Goal: Information Seeking & Learning: Learn about a topic

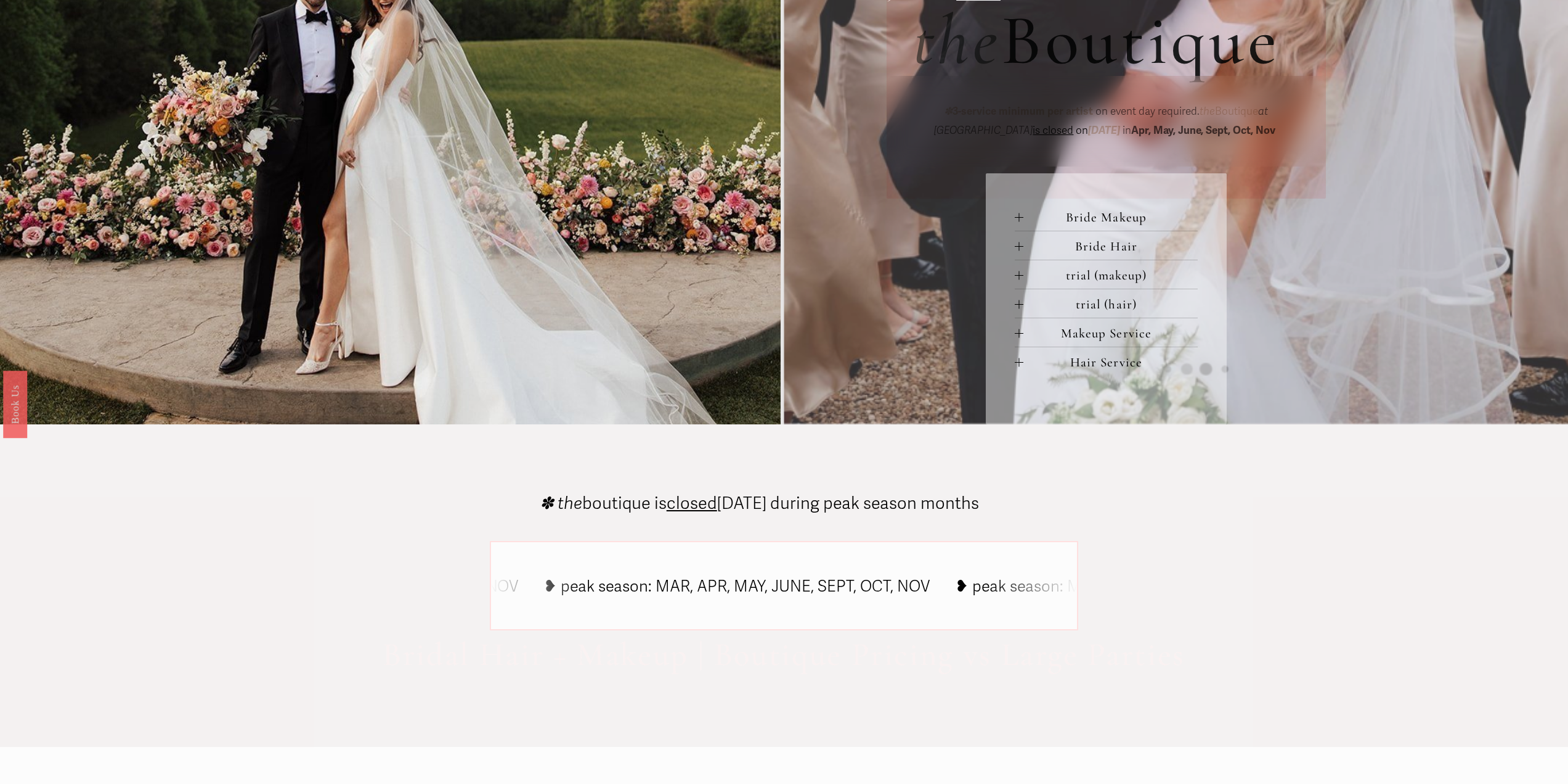
scroll to position [617, 0]
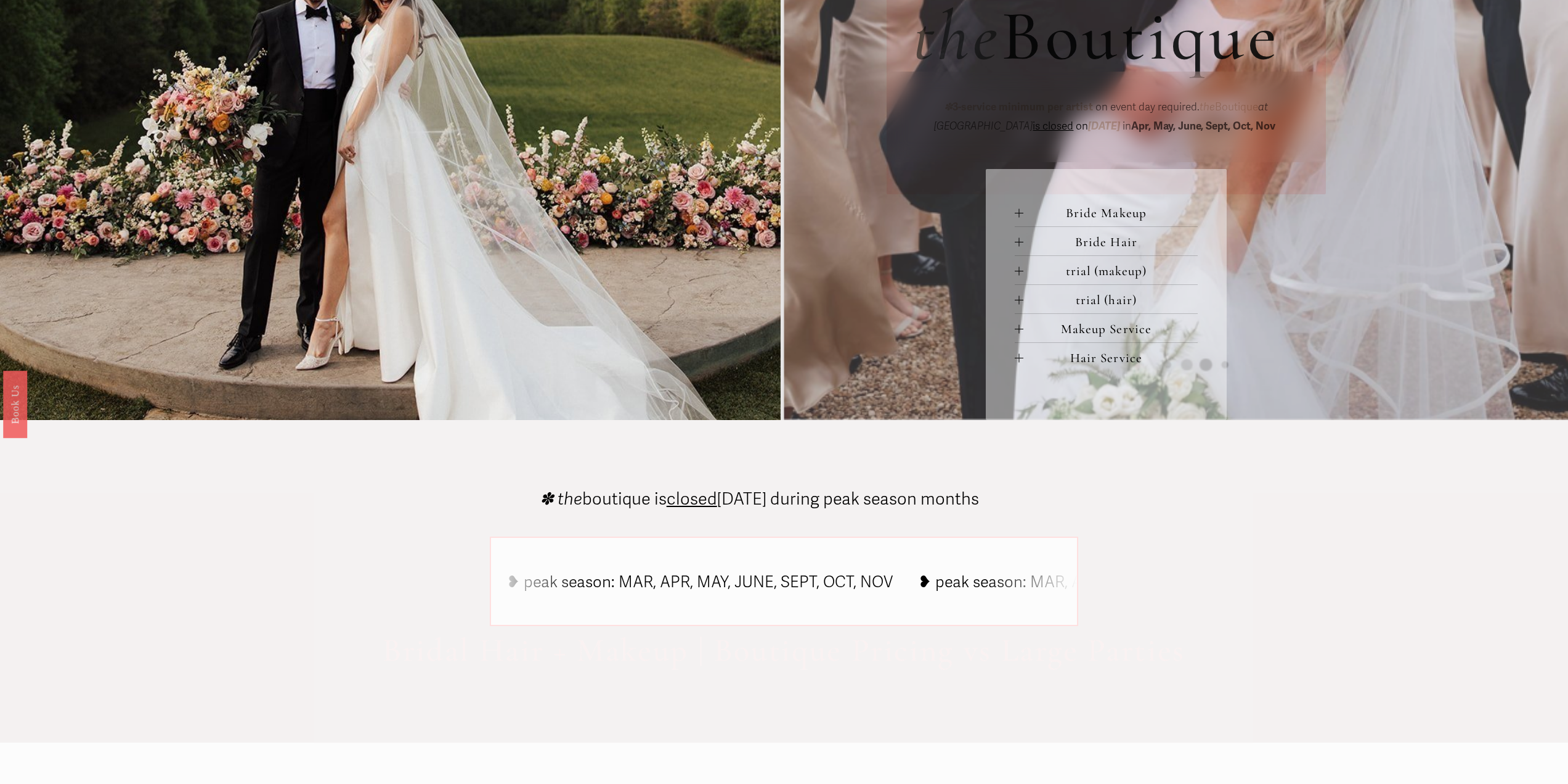
click at [1023, 211] on div at bounding box center [1019, 212] width 9 height 9
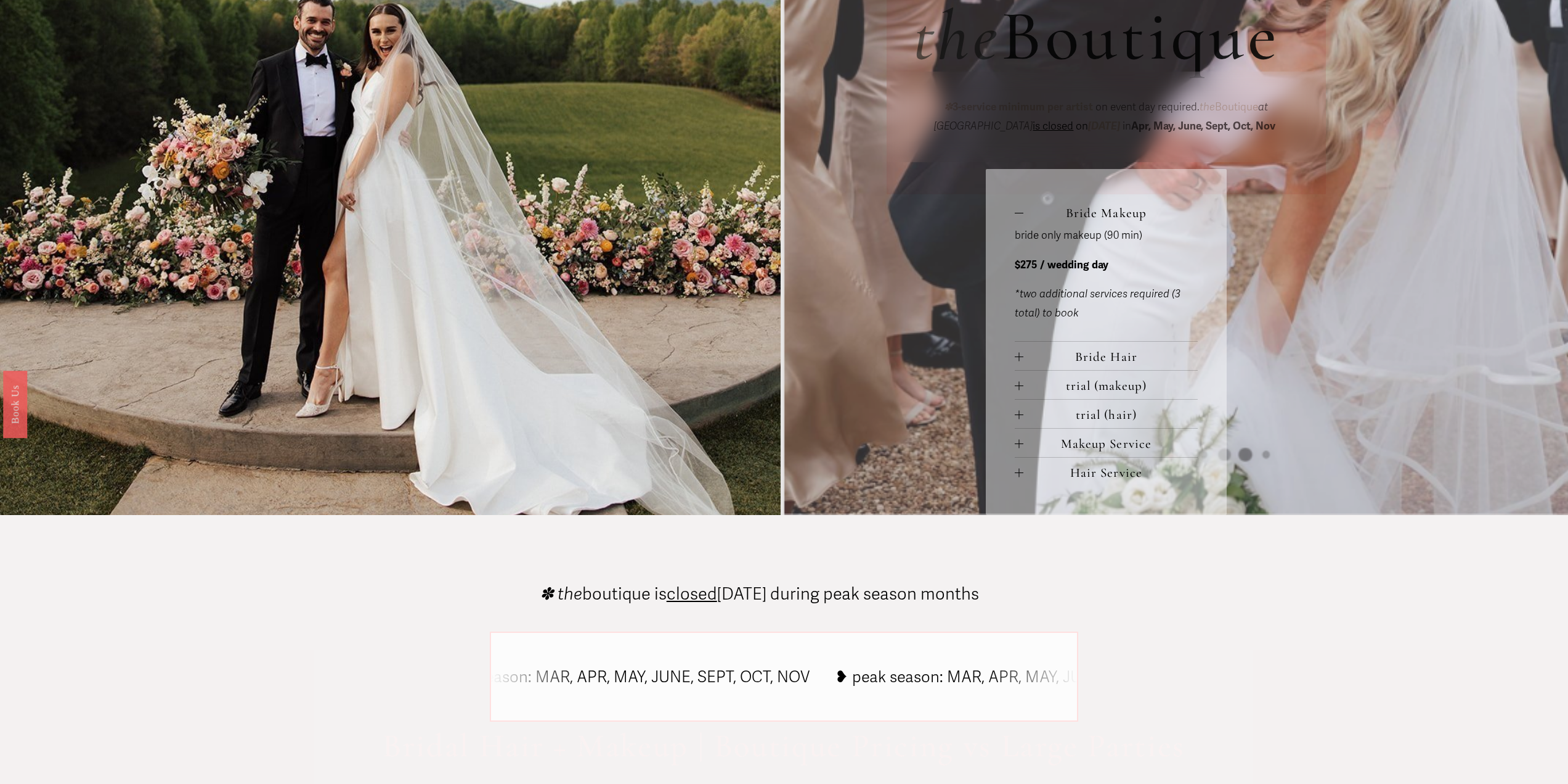
click at [1023, 211] on div at bounding box center [1019, 212] width 9 height 9
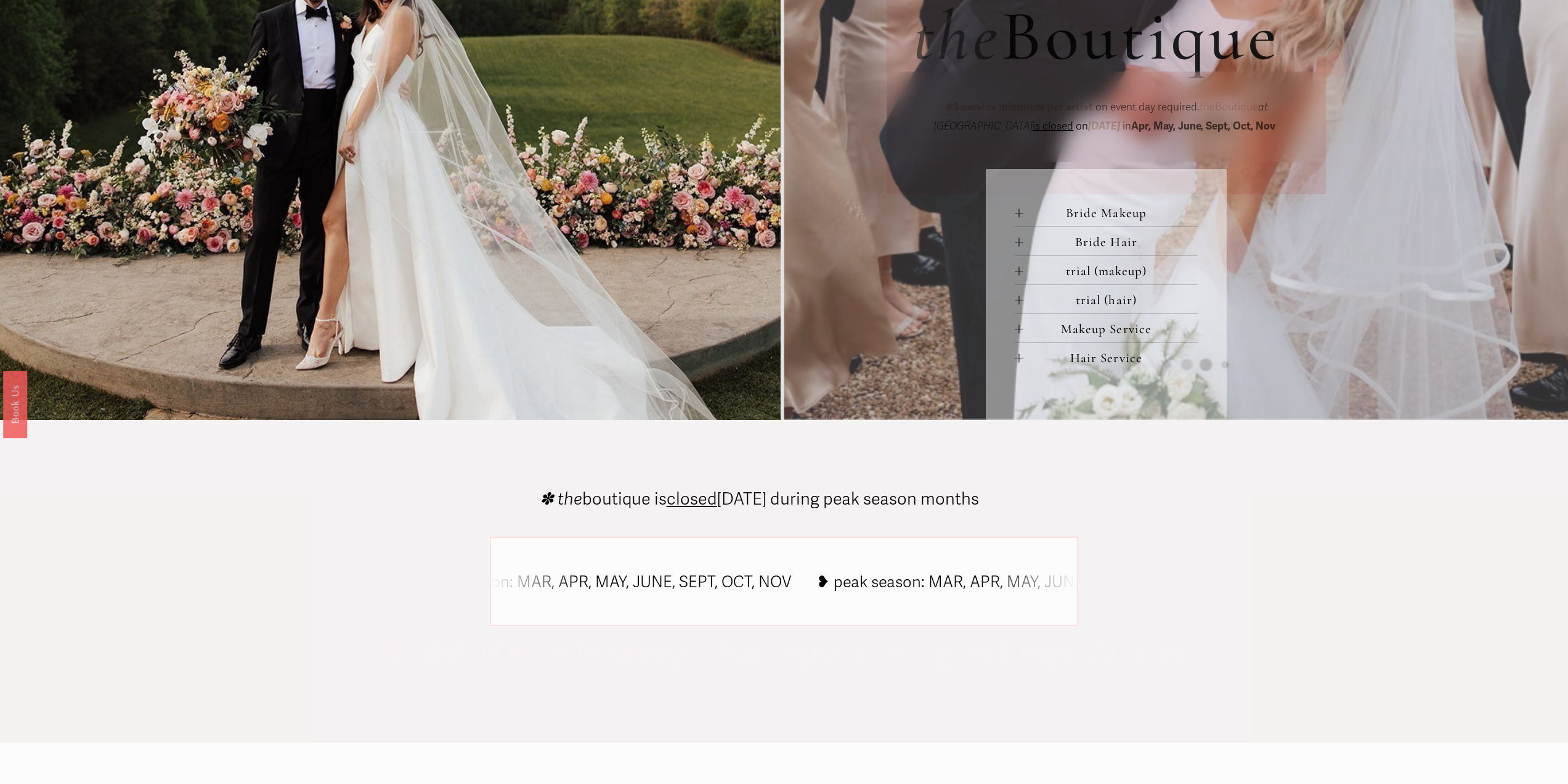
click at [1021, 237] on div at bounding box center [1019, 241] width 9 height 9
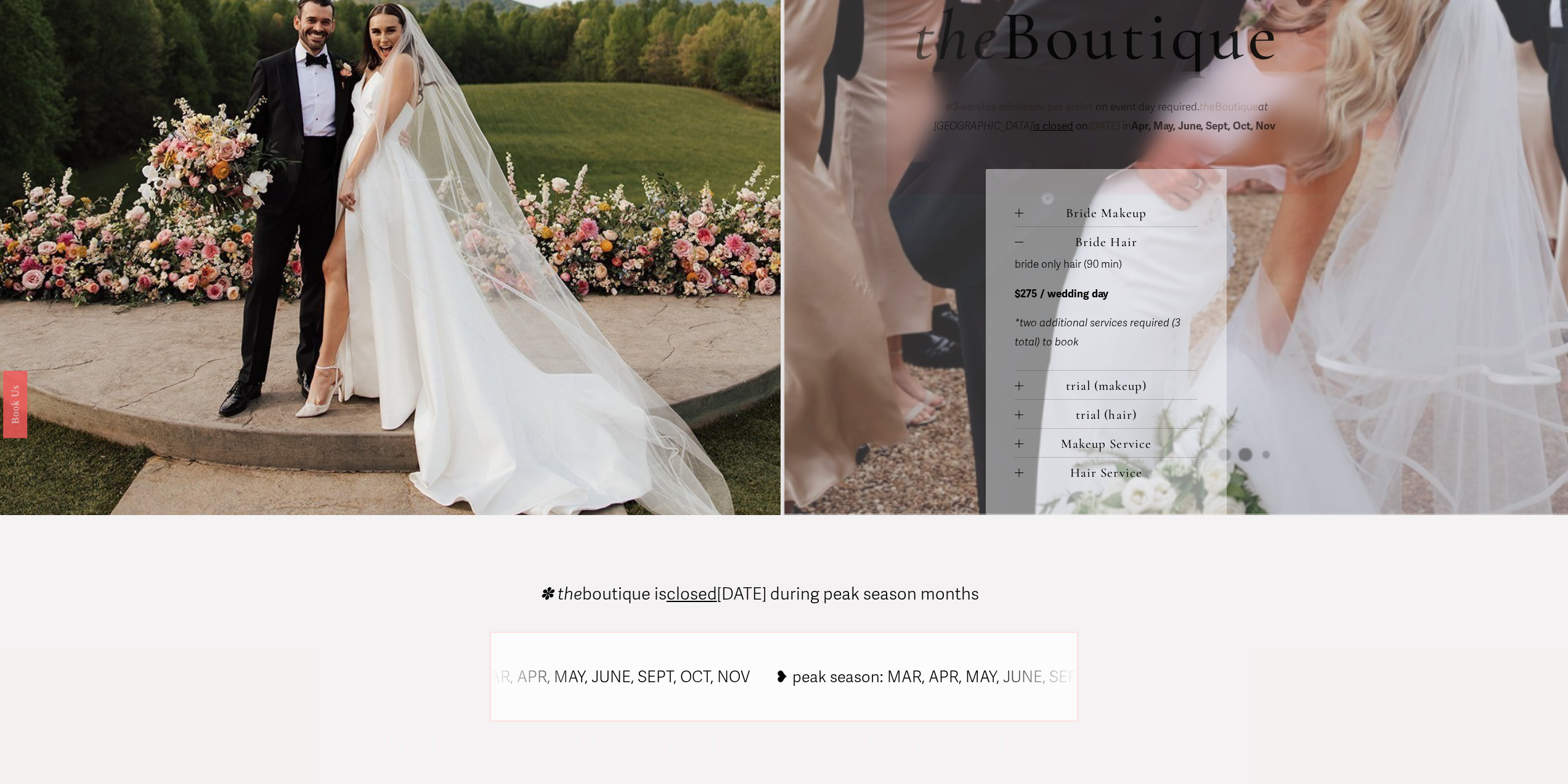
click at [1021, 237] on div at bounding box center [1019, 241] width 9 height 9
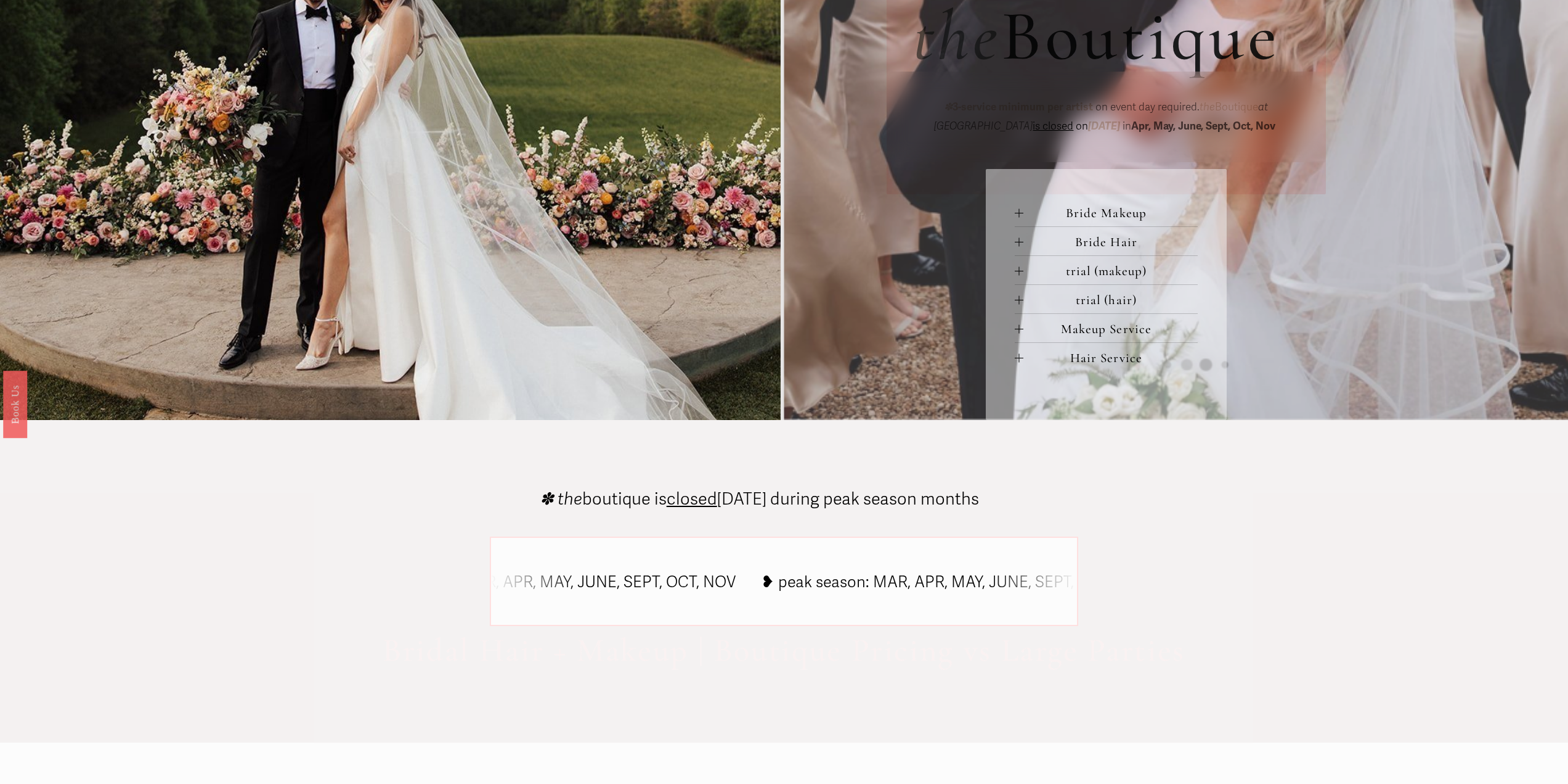
click at [1018, 269] on div at bounding box center [1018, 270] width 1 height 9
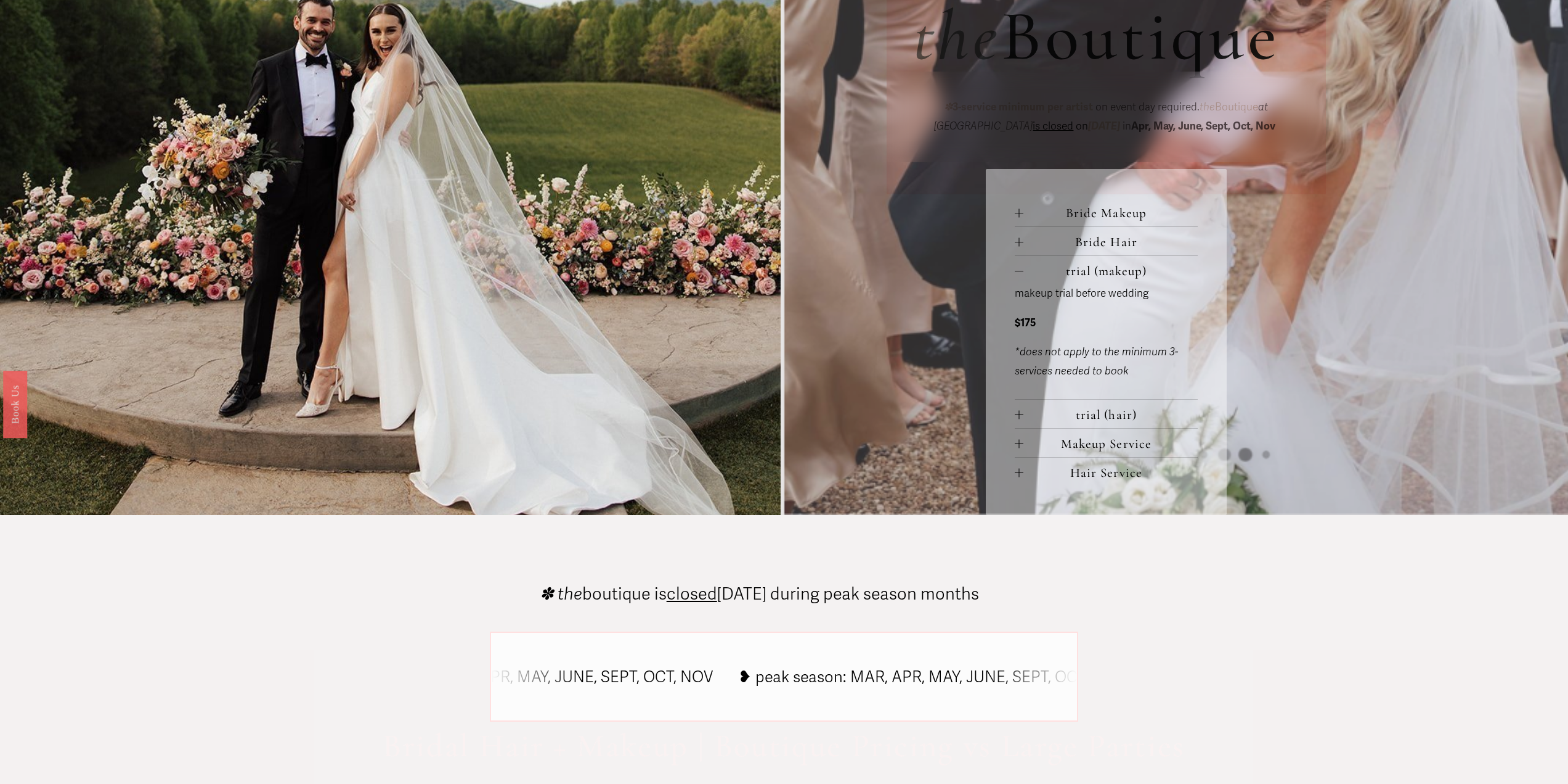
click at [1020, 273] on div at bounding box center [1019, 270] width 9 height 9
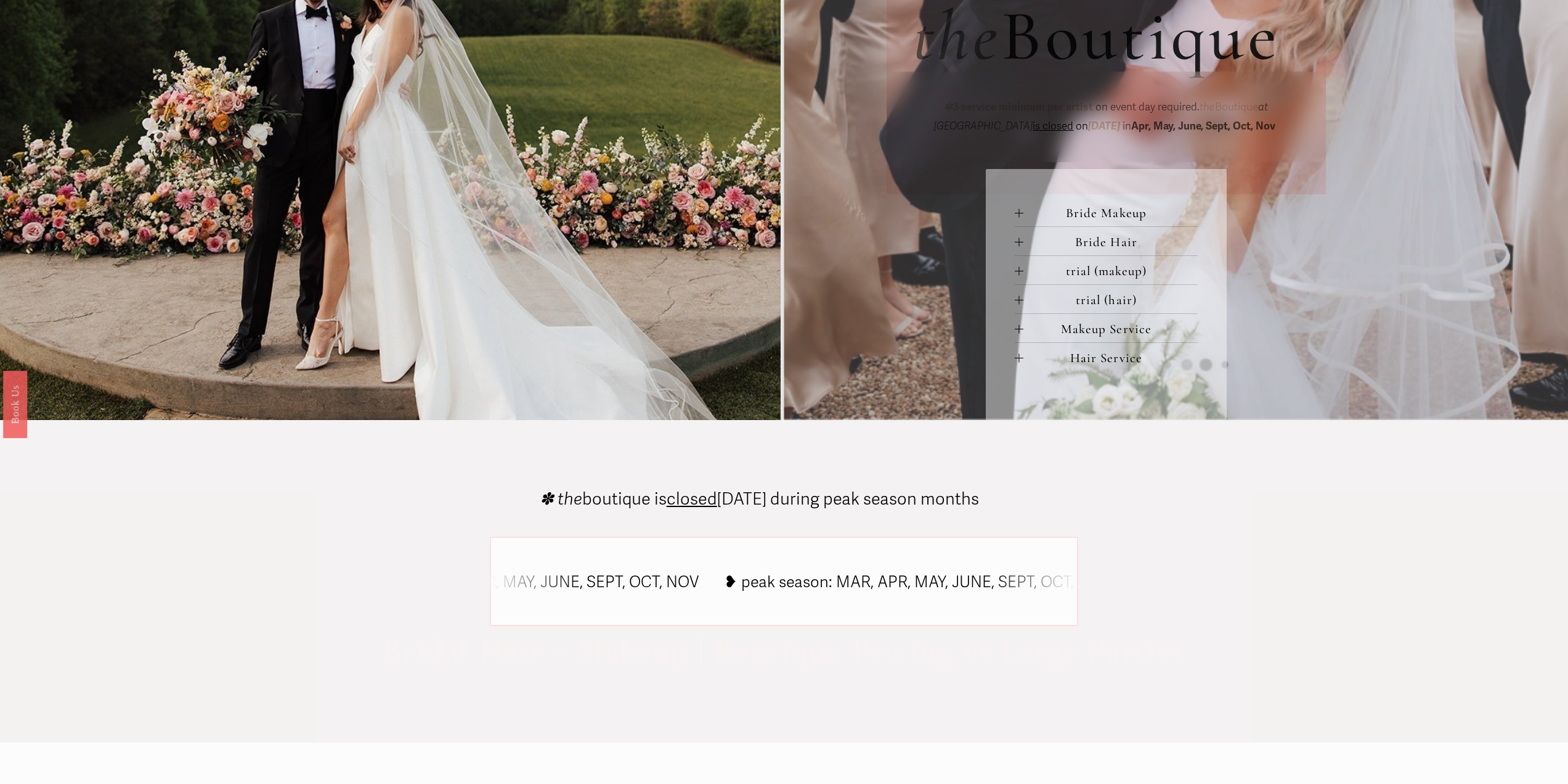
click at [1024, 302] on span "trial (hair)" at bounding box center [1111, 300] width 174 height 16
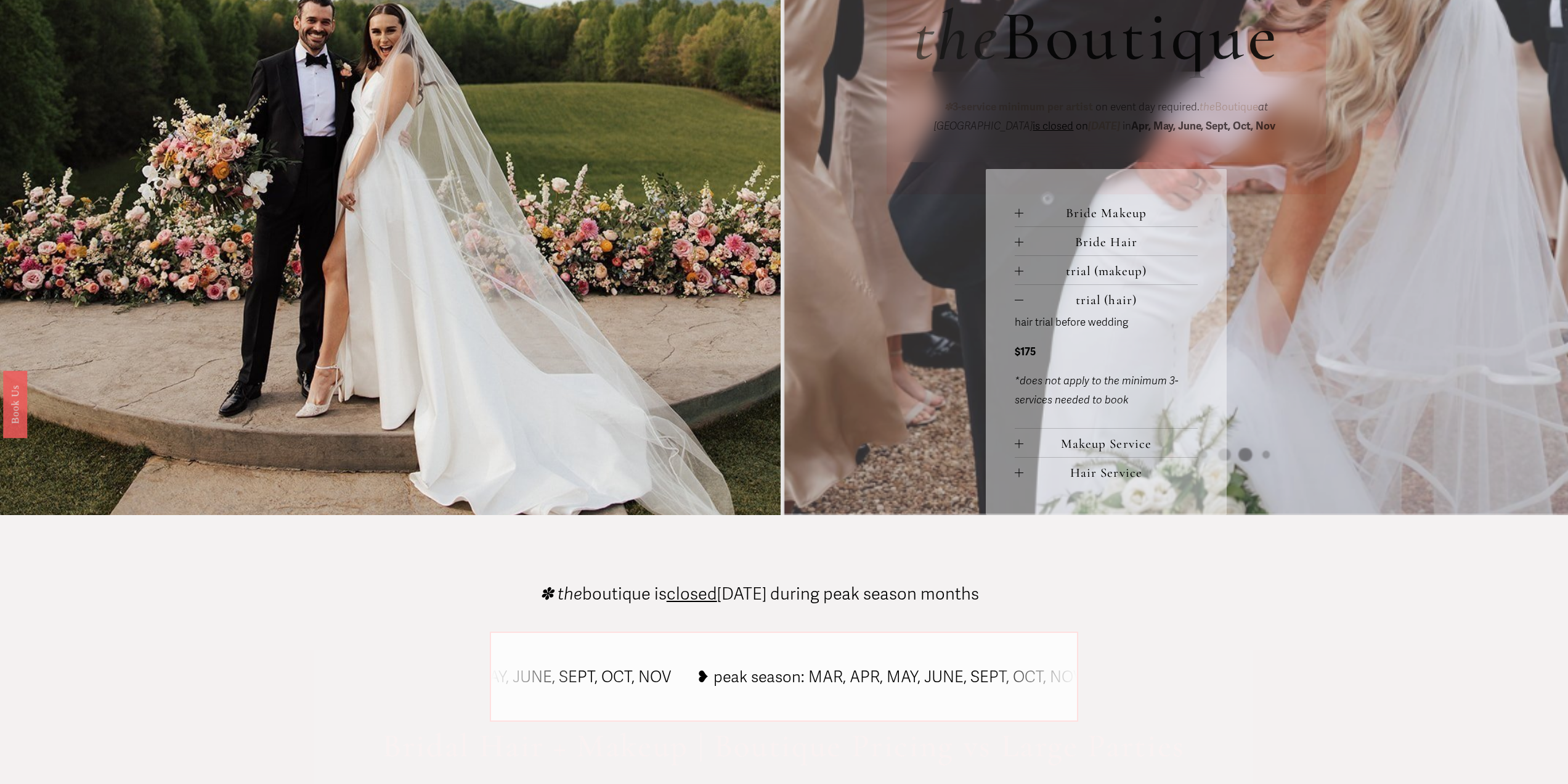
click at [1024, 302] on span "trial (hair)" at bounding box center [1111, 300] width 174 height 16
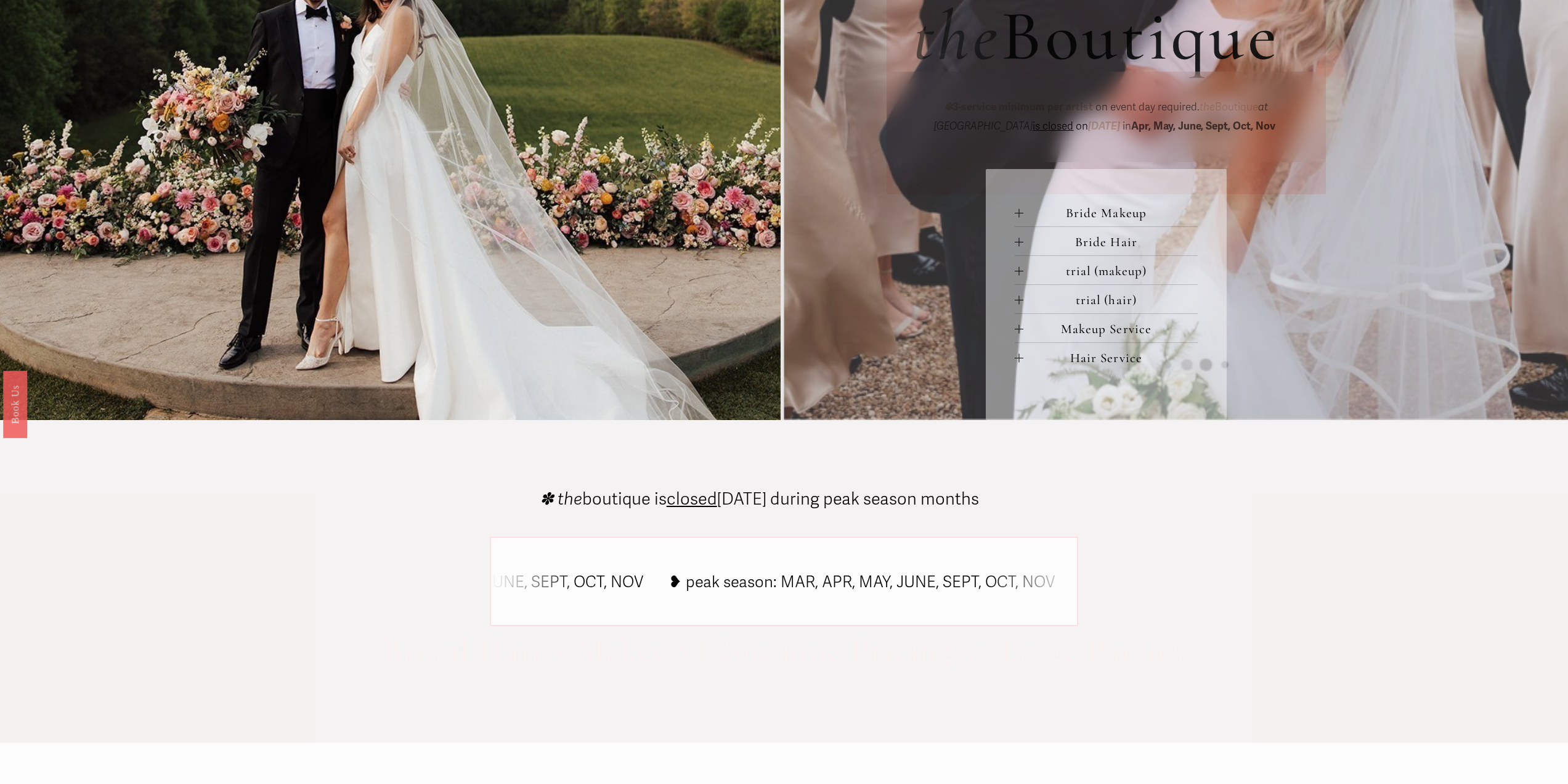
click at [1019, 330] on div at bounding box center [1018, 328] width 1 height 9
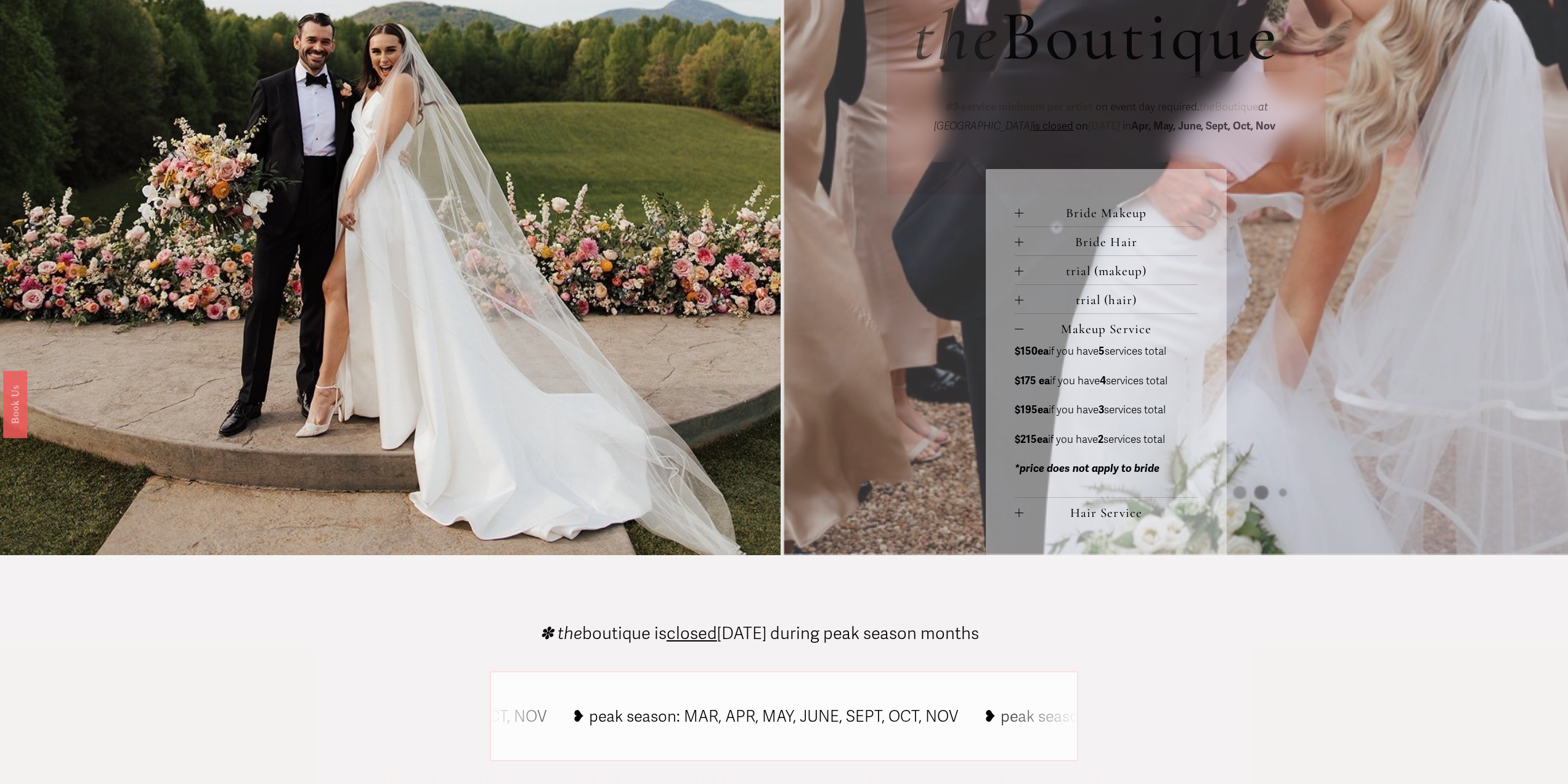
click at [1019, 330] on div at bounding box center [1019, 328] width 9 height 9
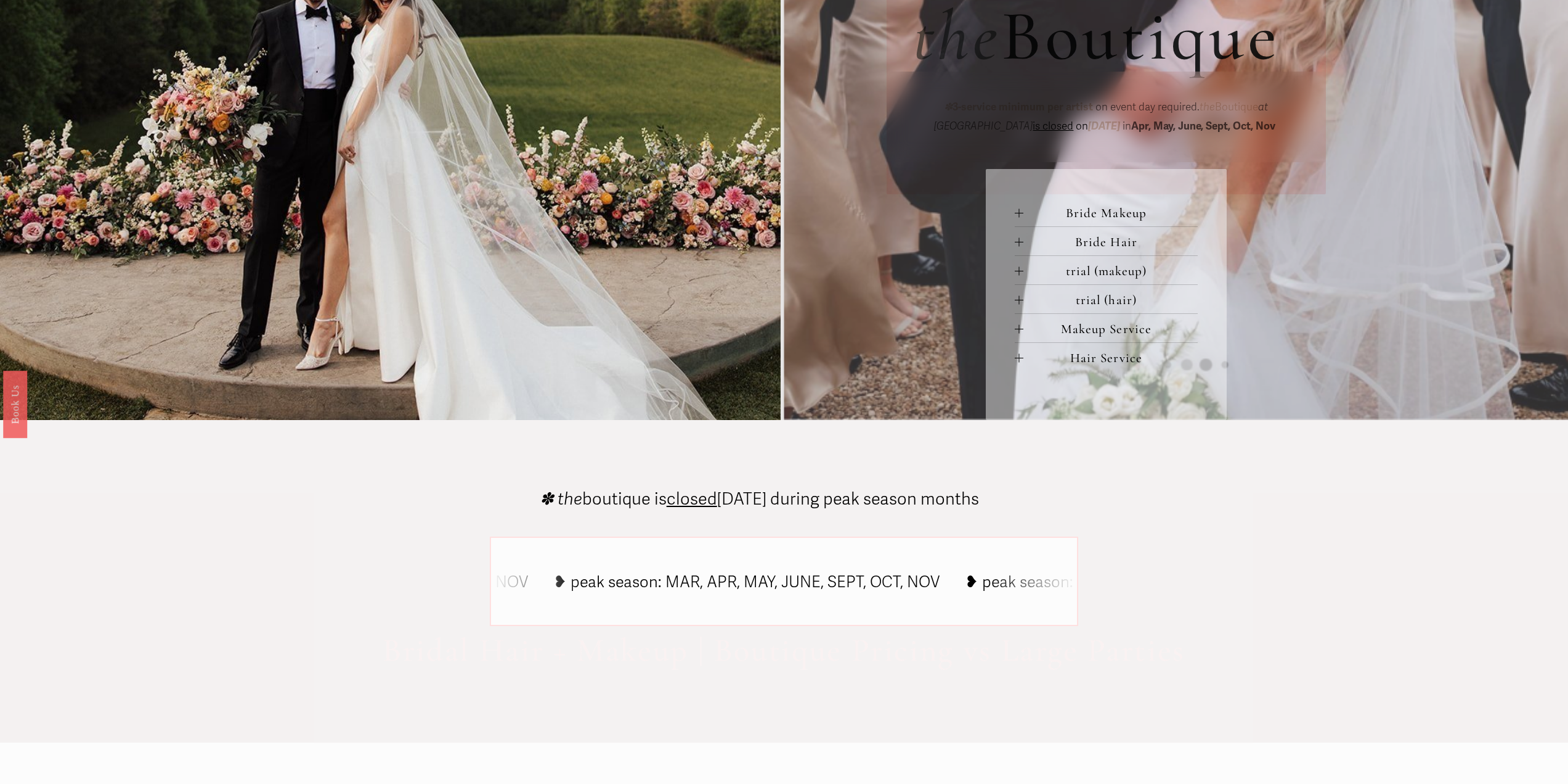
click at [1015, 353] on button "Hair Service" at bounding box center [1106, 357] width 183 height 28
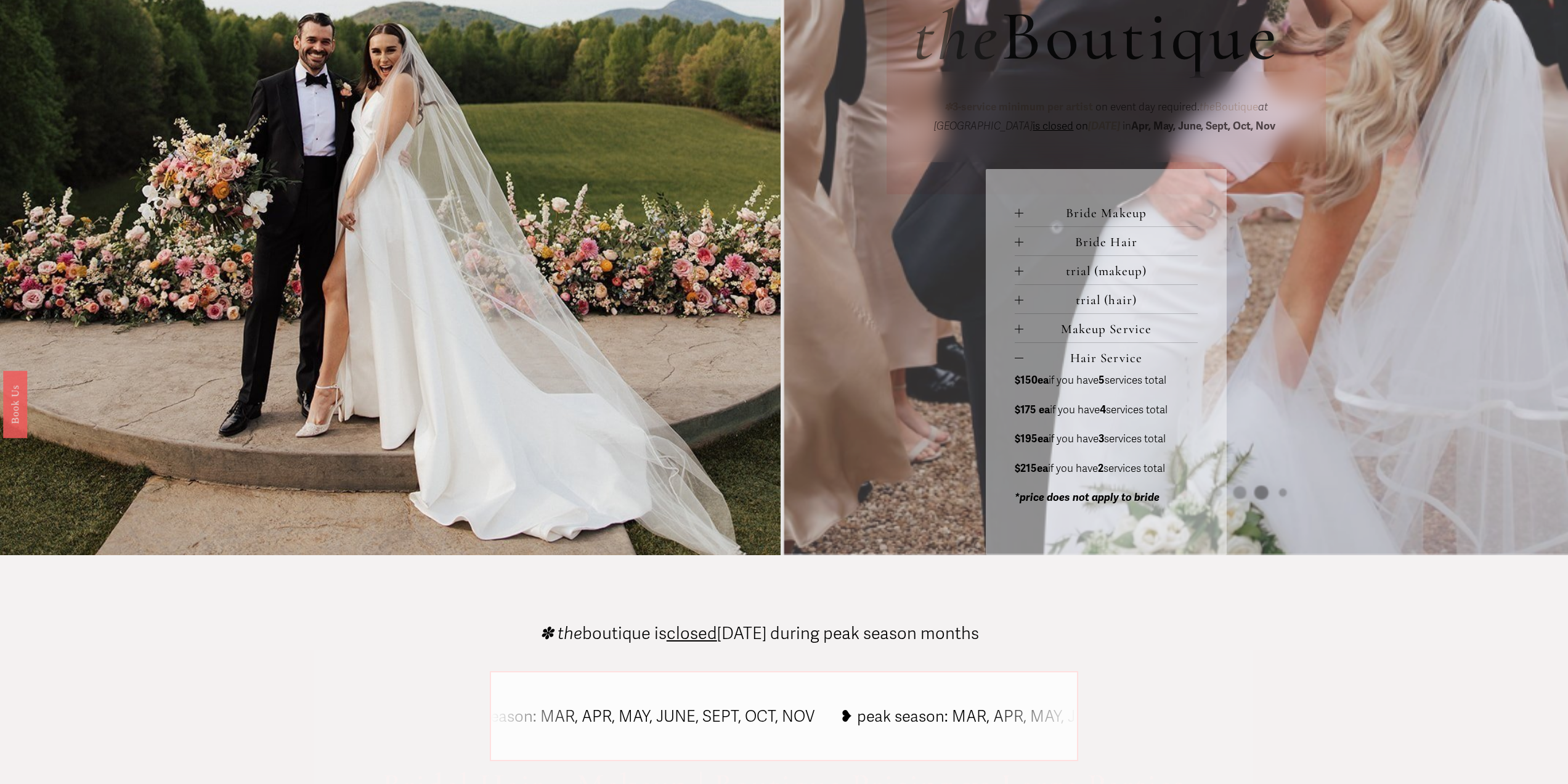
click at [1015, 351] on button "Hair Service" at bounding box center [1106, 357] width 183 height 28
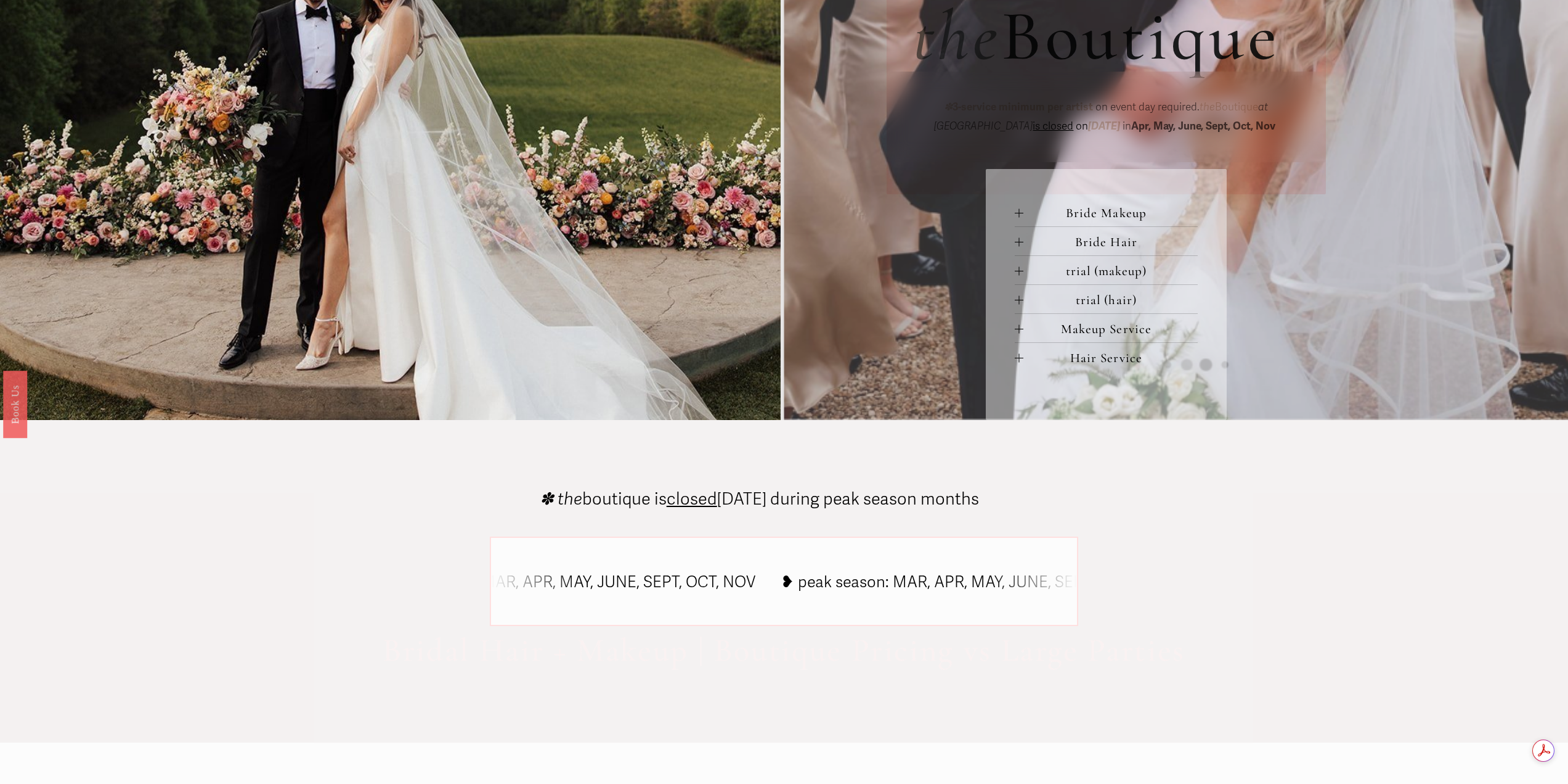
scroll to position [925, 0]
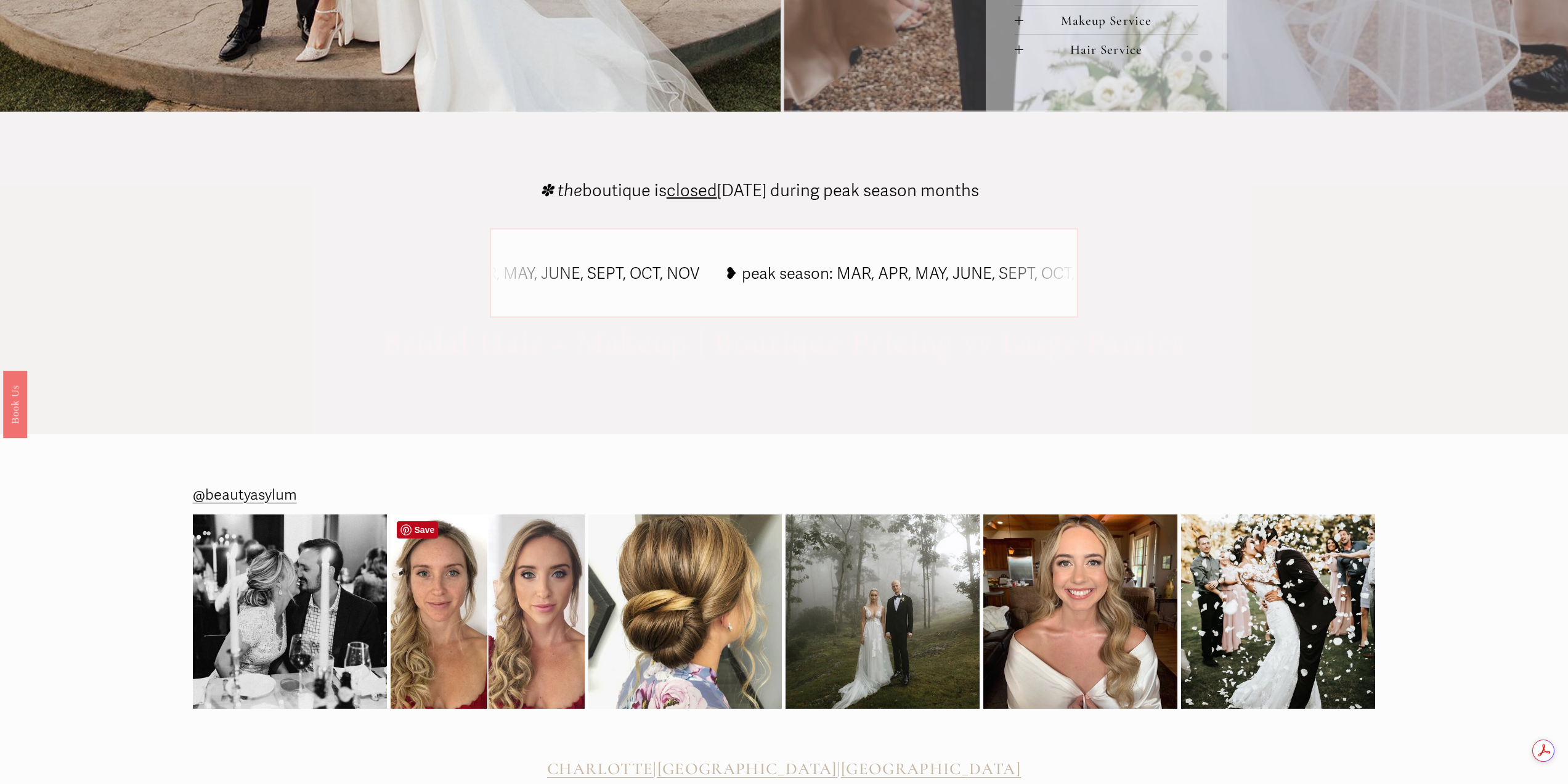
click at [559, 603] on img at bounding box center [488, 611] width 194 height 194
click at [1244, 417] on div "✽ the boutique is closed [DATE] during peak season months Bridal Hair + Makeup …" at bounding box center [784, 273] width 1568 height 322
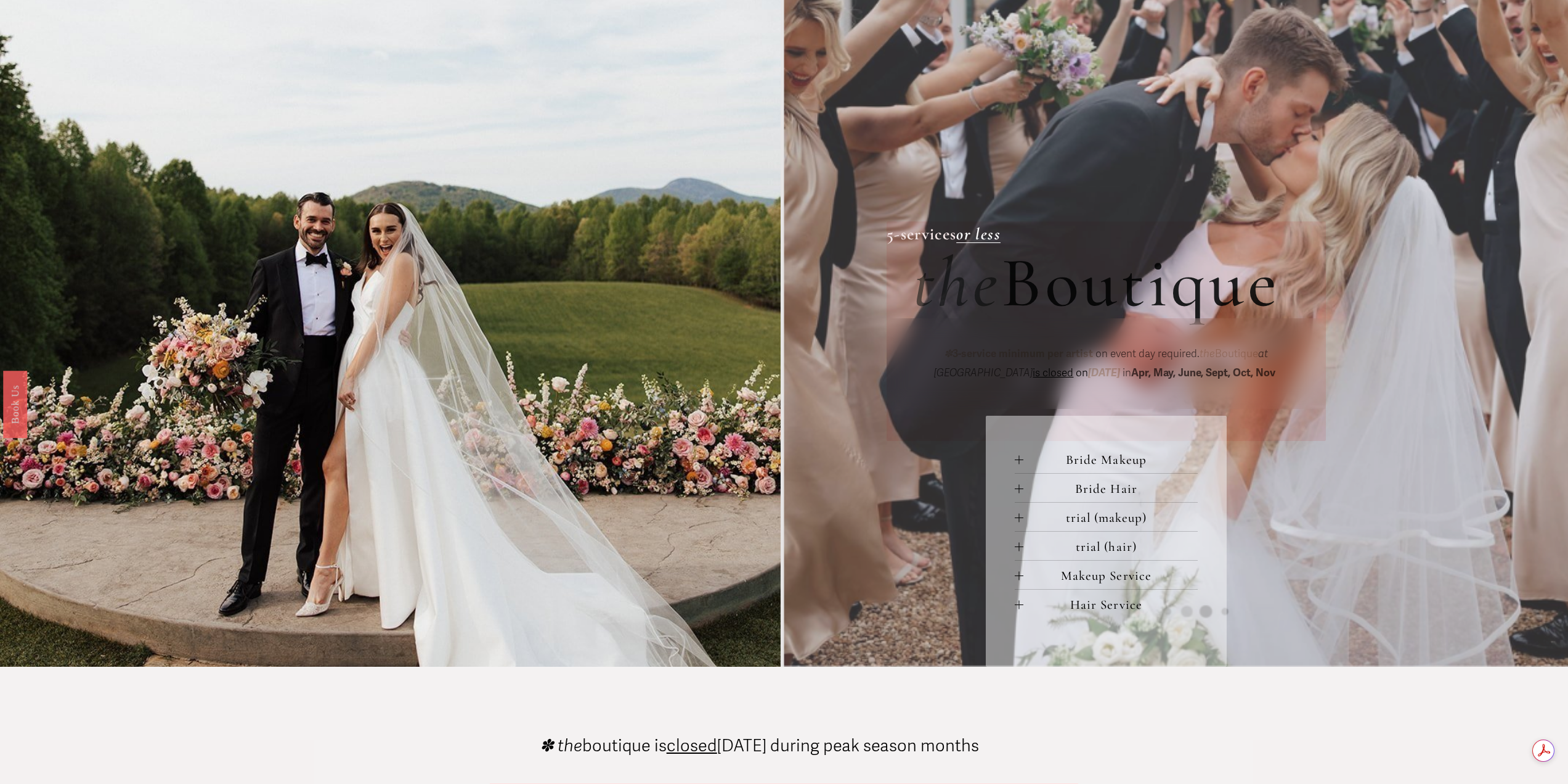
scroll to position [0, 0]
click at [1020, 582] on button "Makeup Service" at bounding box center [1106, 574] width 183 height 28
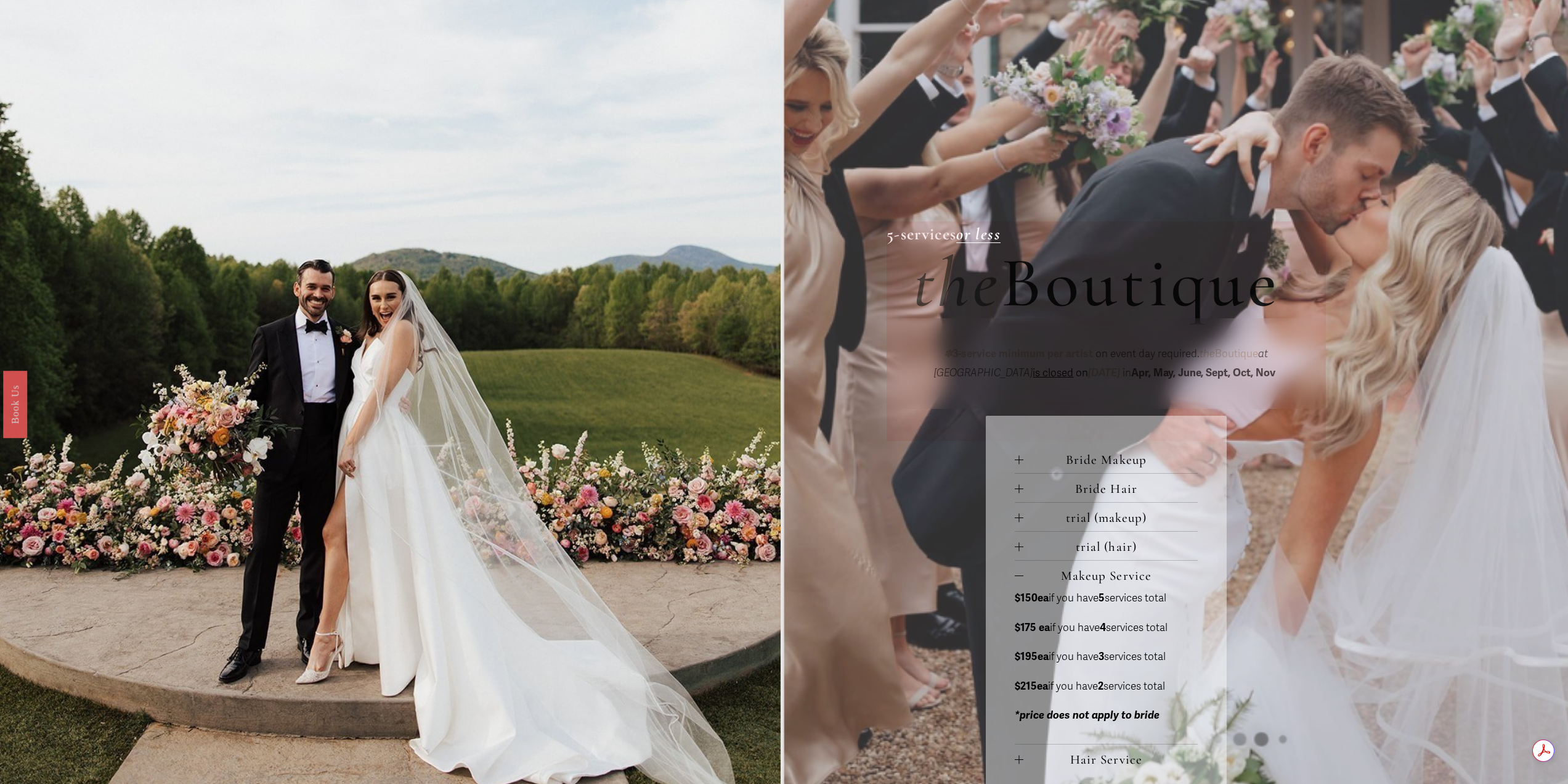
click at [1020, 582] on button "Makeup Service" at bounding box center [1106, 574] width 183 height 28
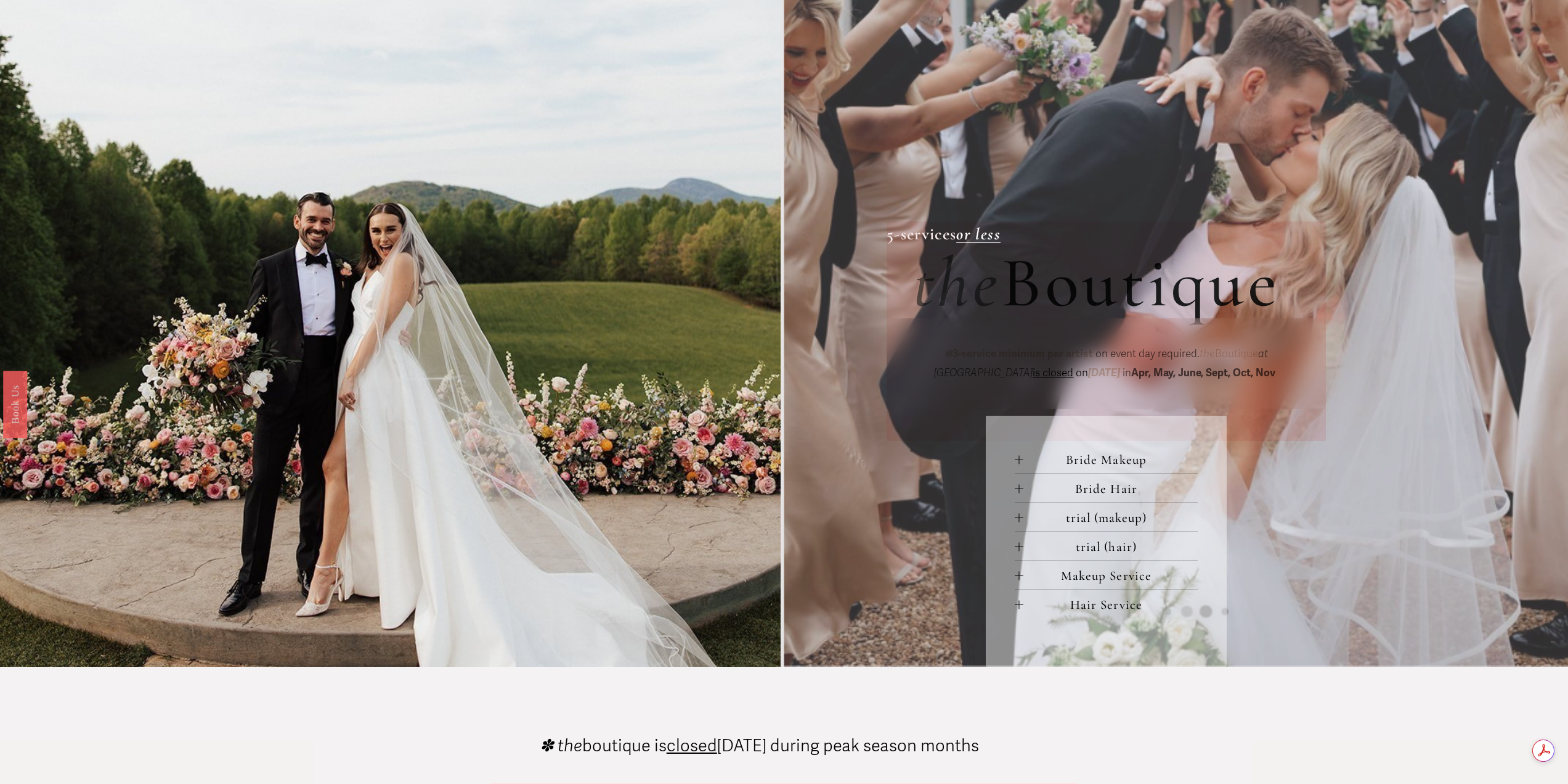
click at [1020, 582] on button "Makeup Service" at bounding box center [1106, 574] width 183 height 28
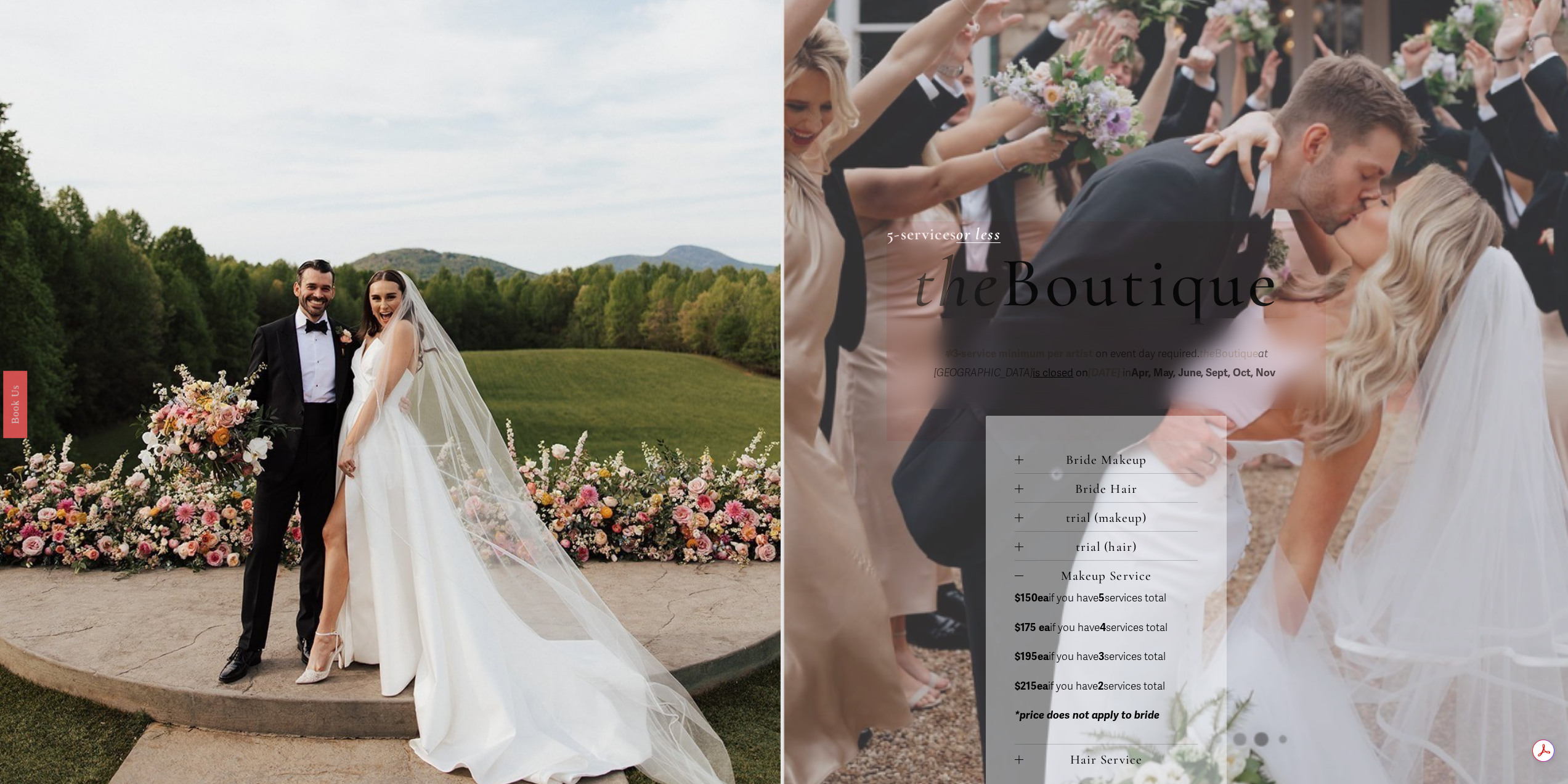
click at [1020, 582] on button "Makeup Service" at bounding box center [1106, 574] width 183 height 28
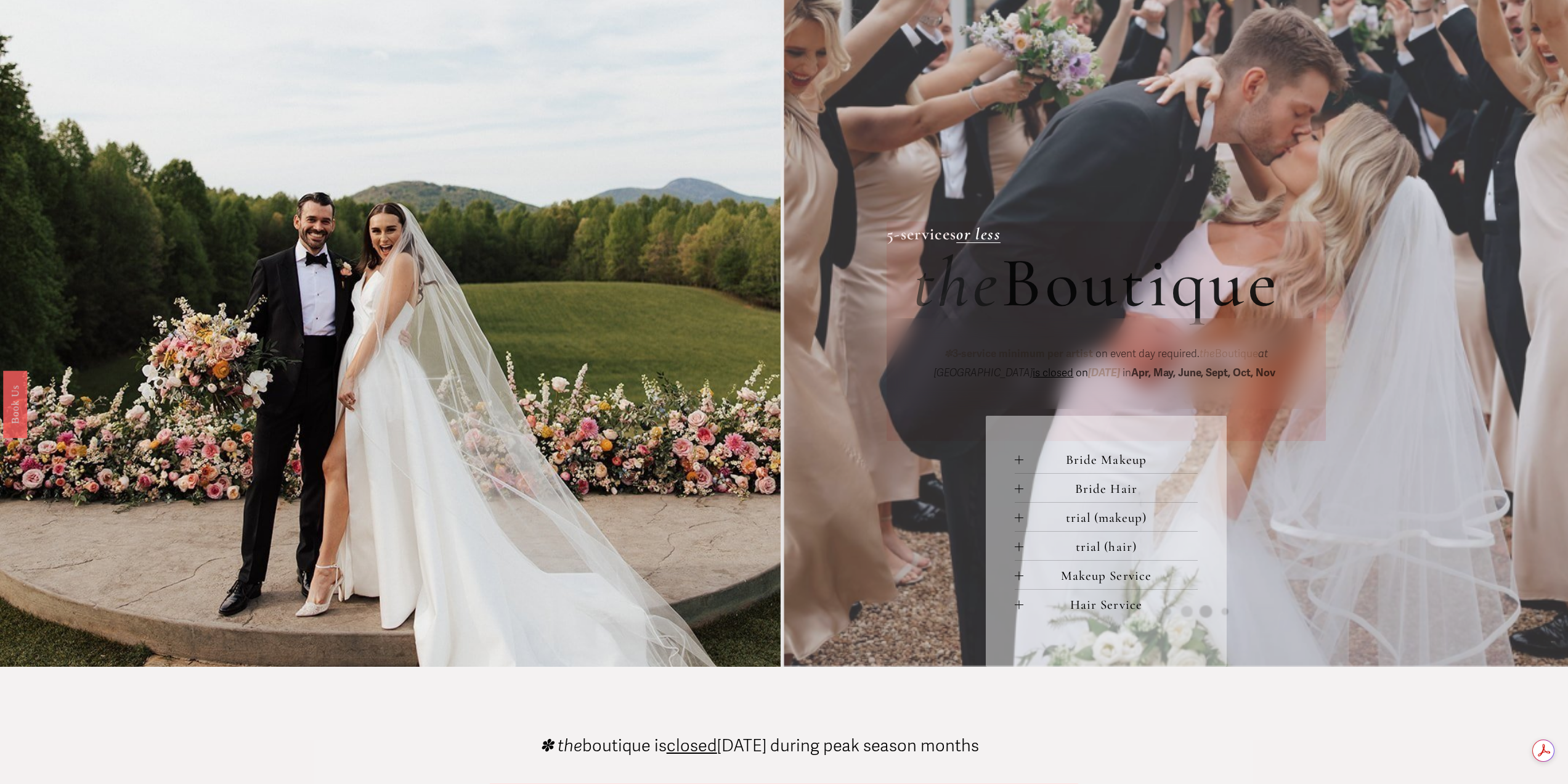
click at [1018, 463] on div at bounding box center [1019, 459] width 9 height 9
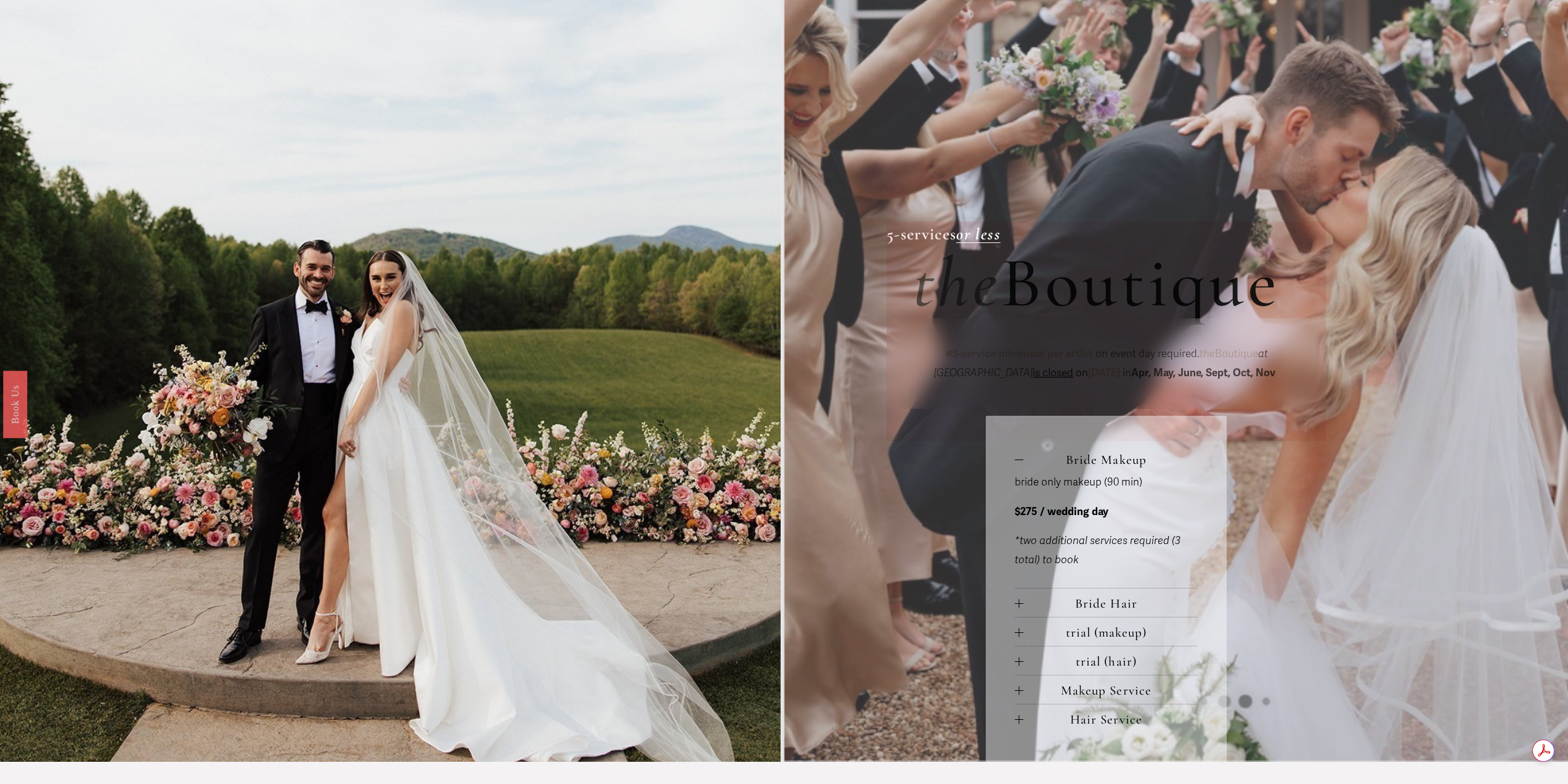
click at [1020, 600] on div at bounding box center [1019, 603] width 9 height 9
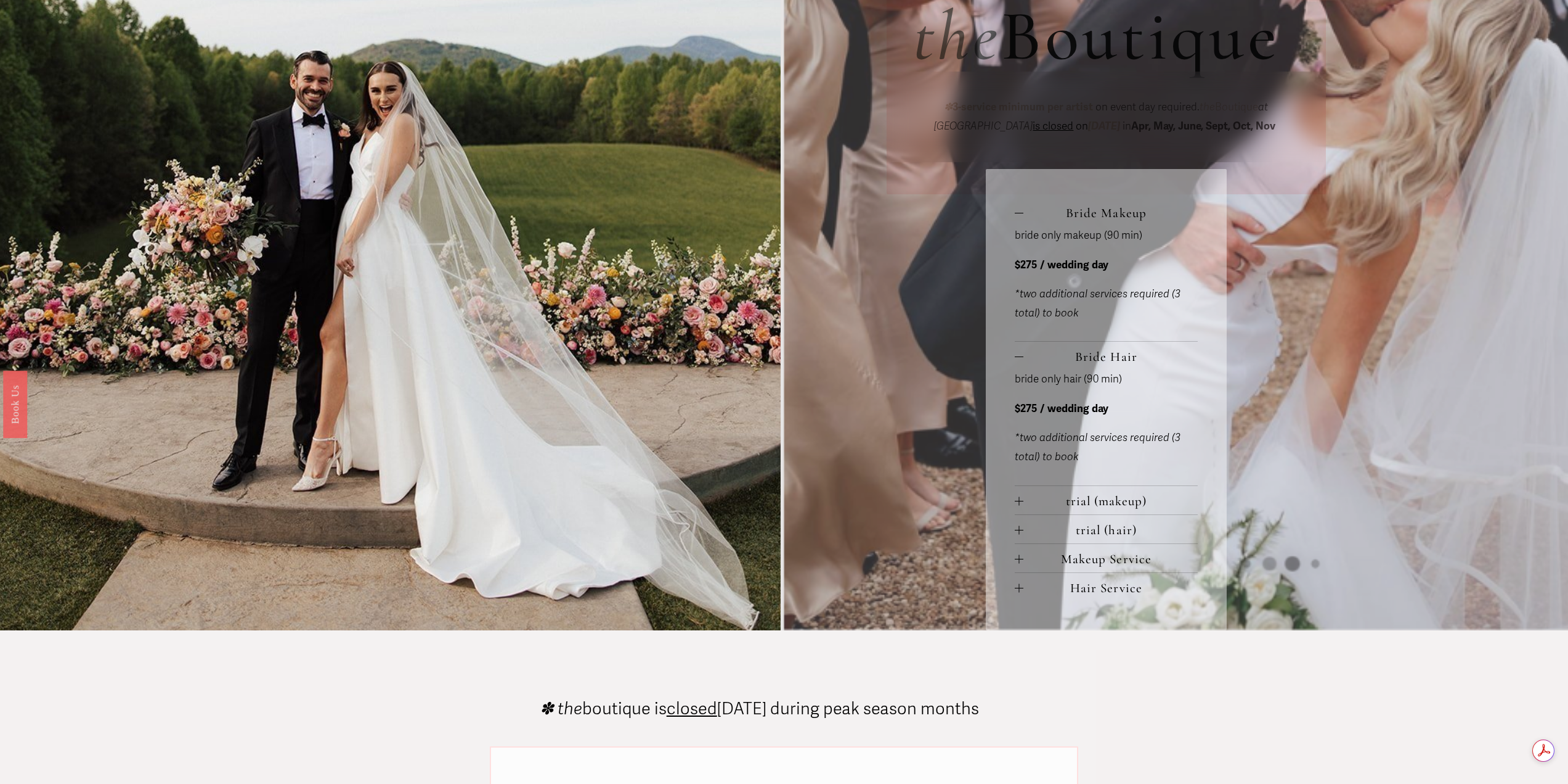
click at [1015, 563] on div at bounding box center [1019, 559] width 9 height 9
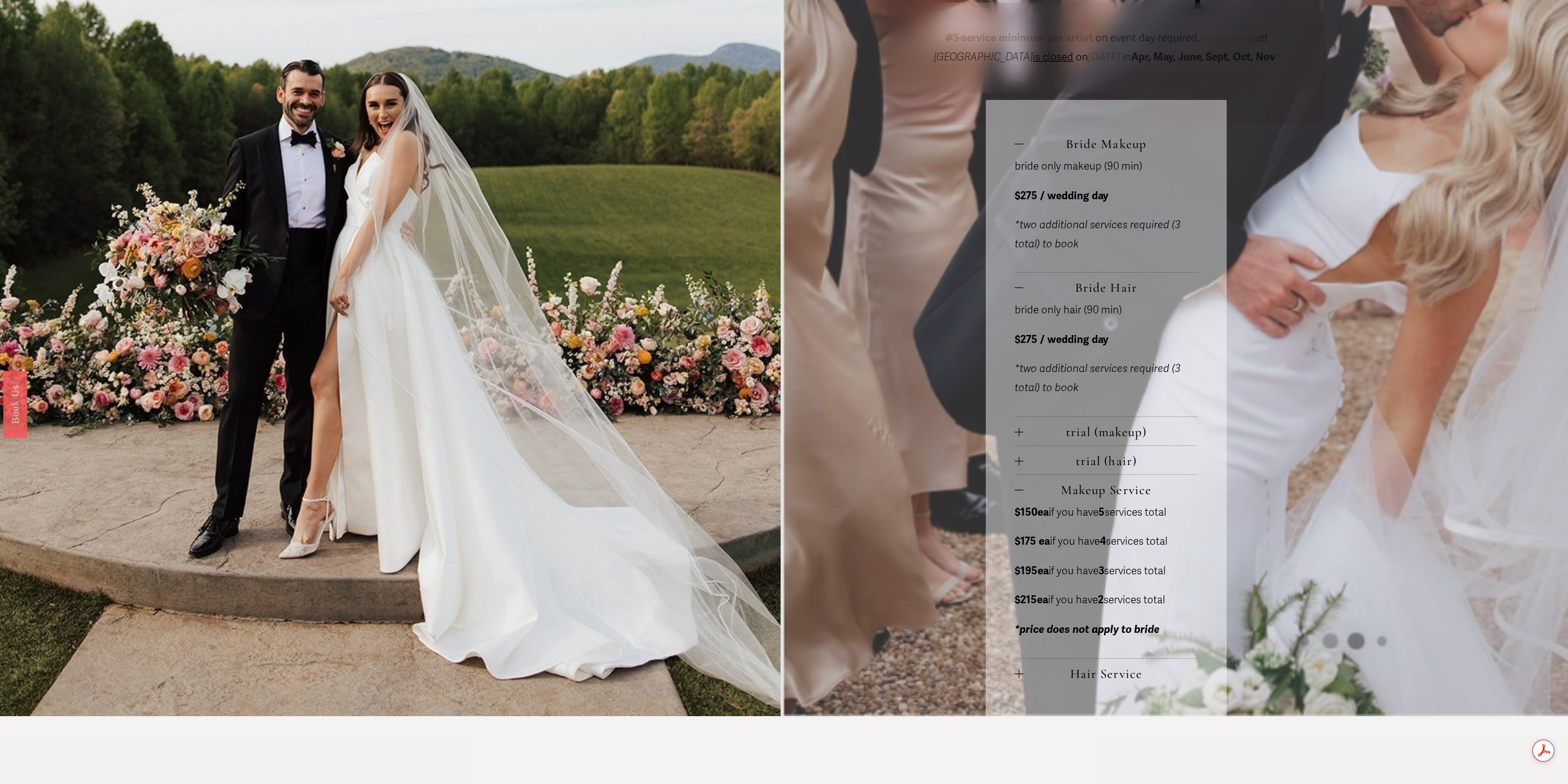
scroll to position [801, 0]
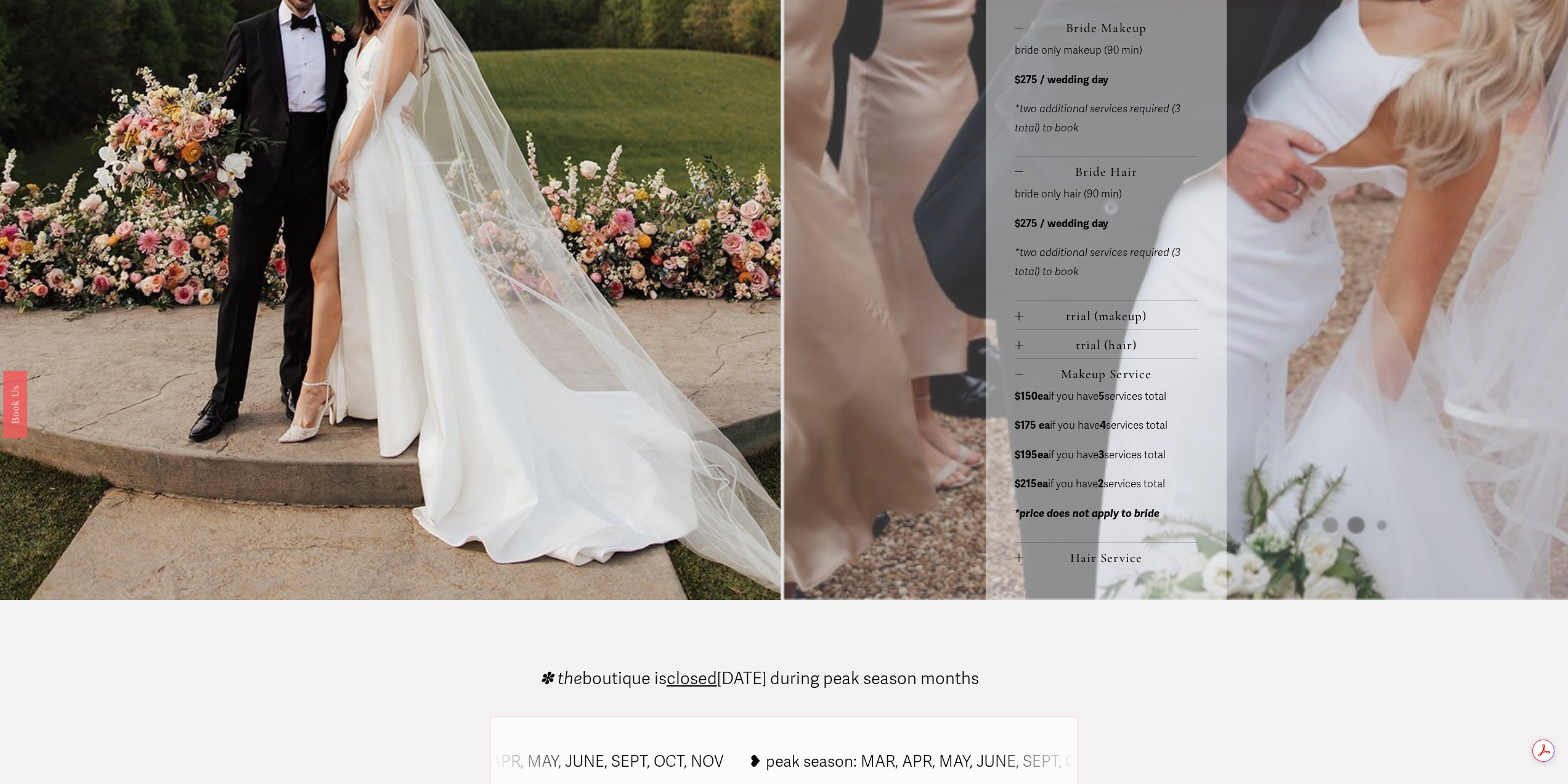
click at [1022, 554] on div at bounding box center [1019, 557] width 9 height 9
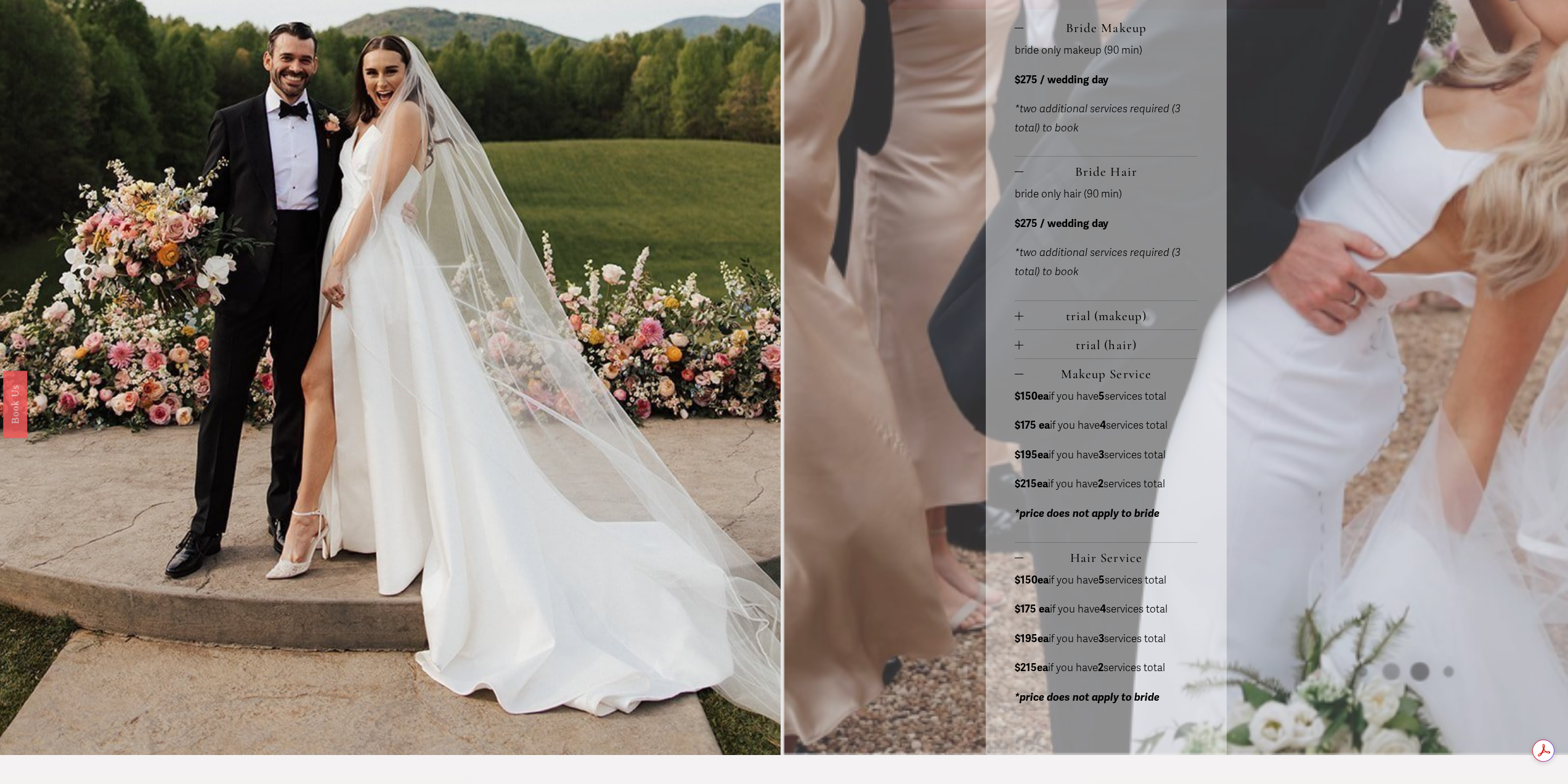
drag, startPoint x: 838, startPoint y: 324, endPoint x: 855, endPoint y: 324, distance: 17.0
click at [838, 324] on div "Large Party R ates 6-services or more group pricing for VIEW PRICING ✽ 3-servic…" at bounding box center [784, 14] width 1568 height 1480
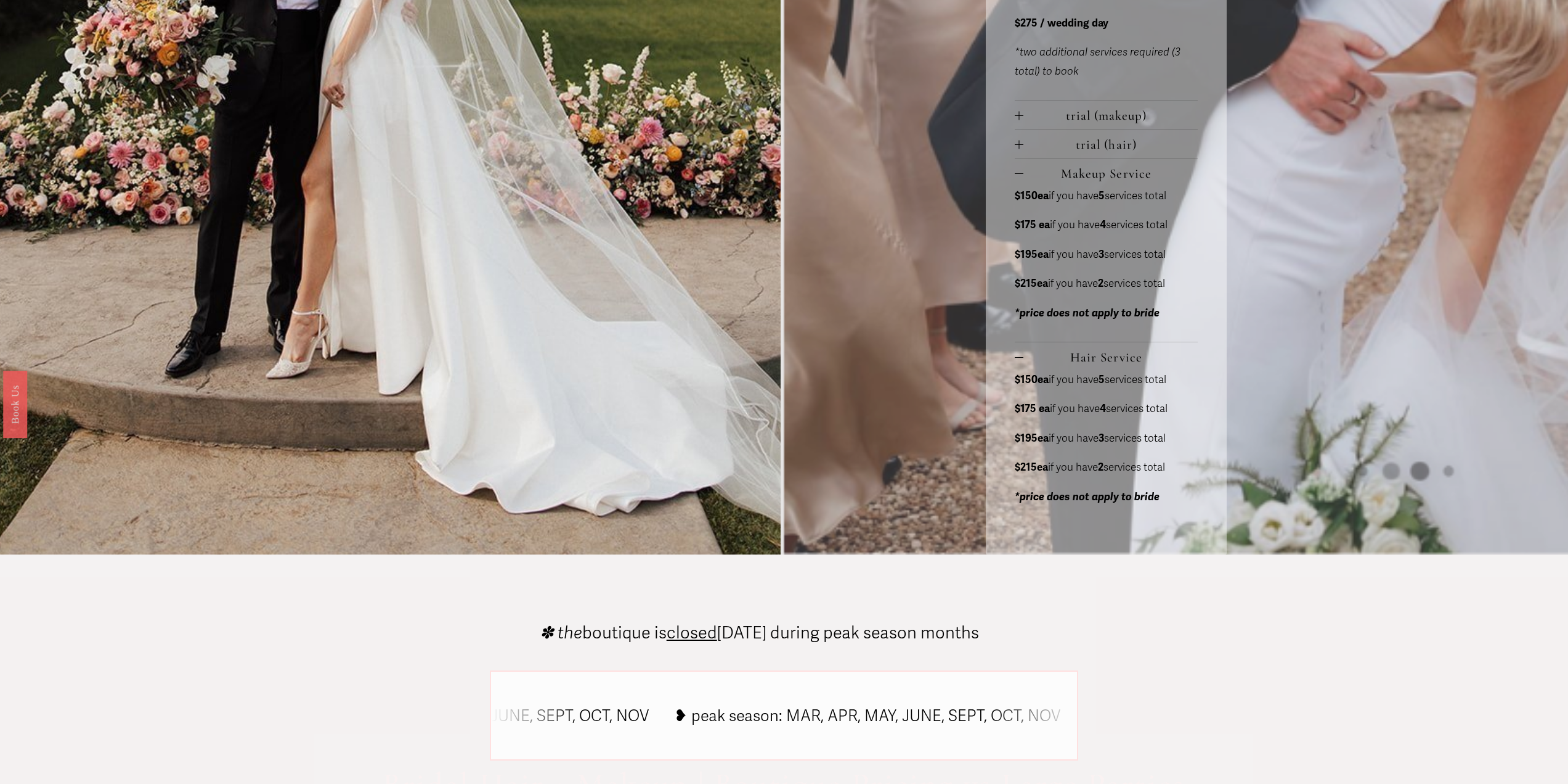
scroll to position [688, 0]
